Goal: Task Accomplishment & Management: Use online tool/utility

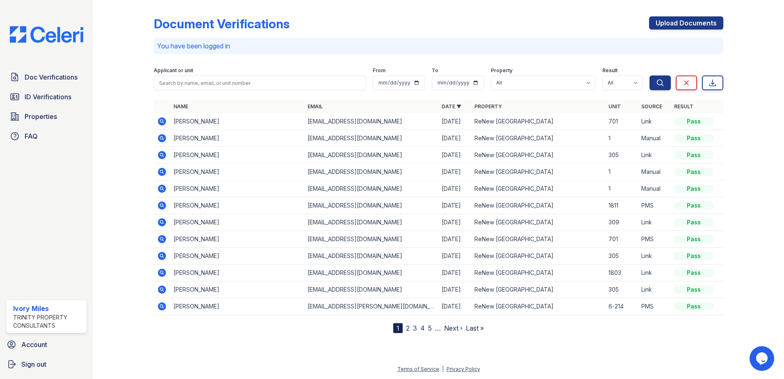
click at [161, 122] on icon at bounding box center [161, 121] width 2 height 2
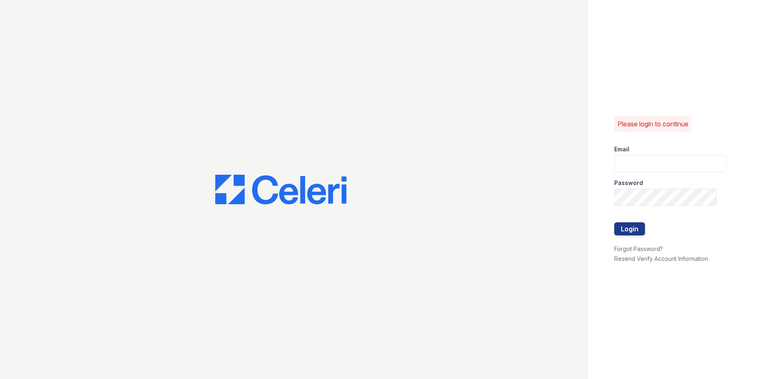
type input "imiles@trinity-pm.com"
click at [634, 222] on div at bounding box center [671, 214] width 112 height 16
click at [634, 224] on button "Login" at bounding box center [630, 228] width 31 height 13
